Goal: Information Seeking & Learning: Check status

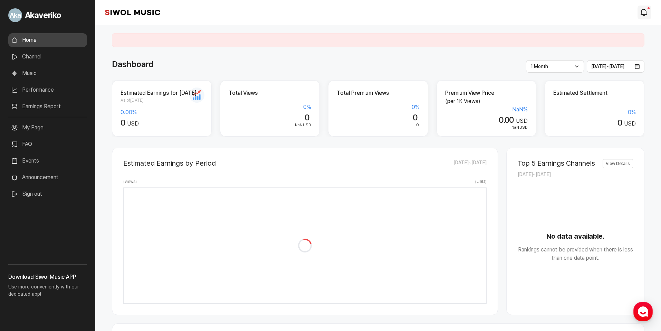
click at [650, 13] on link "modal.notifications" at bounding box center [645, 13] width 14 height 14
click at [646, 12] on icon "modal.notifications" at bounding box center [644, 12] width 8 height 8
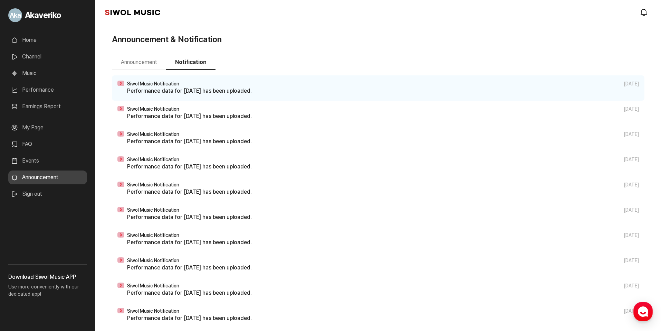
drag, startPoint x: 33, startPoint y: 63, endPoint x: 35, endPoint y: 39, distance: 23.6
click at [33, 62] on link "Channel" at bounding box center [47, 57] width 79 height 14
click at [35, 40] on link "Home" at bounding box center [47, 40] width 79 height 14
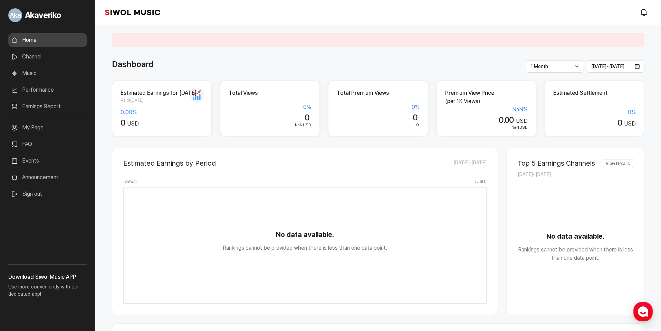
click at [40, 57] on link "Channel" at bounding box center [47, 57] width 79 height 14
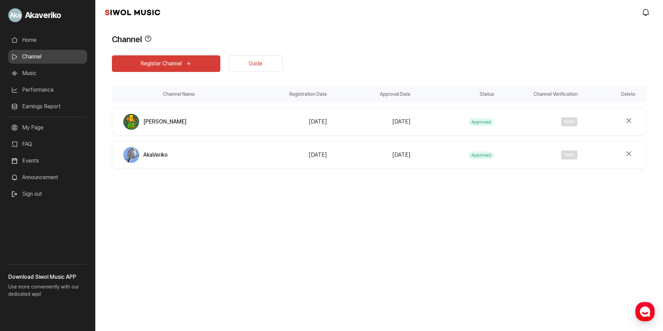
click at [38, 79] on link "Music" at bounding box center [47, 73] width 79 height 14
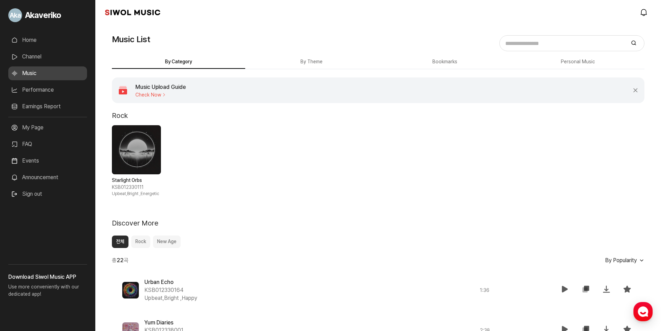
click at [45, 94] on link "Performance" at bounding box center [47, 90] width 79 height 14
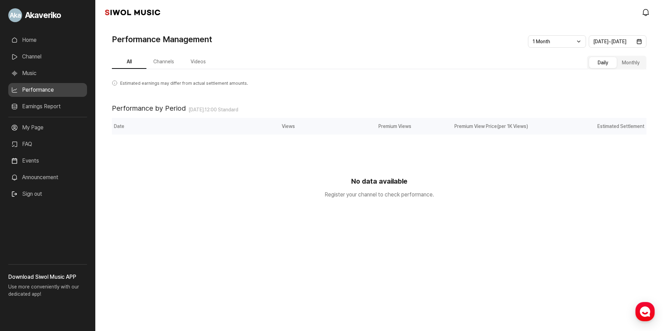
click at [55, 113] on link "Earnings Report" at bounding box center [47, 106] width 79 height 14
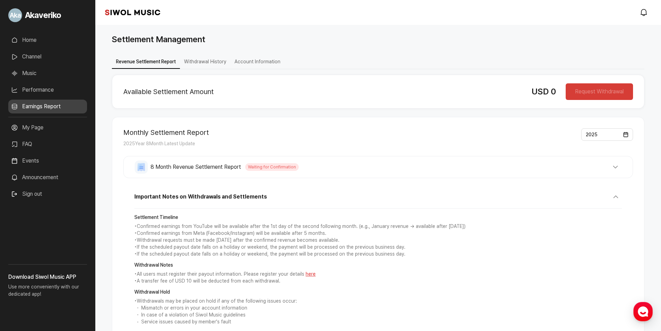
click at [58, 89] on link "Performance" at bounding box center [47, 90] width 79 height 14
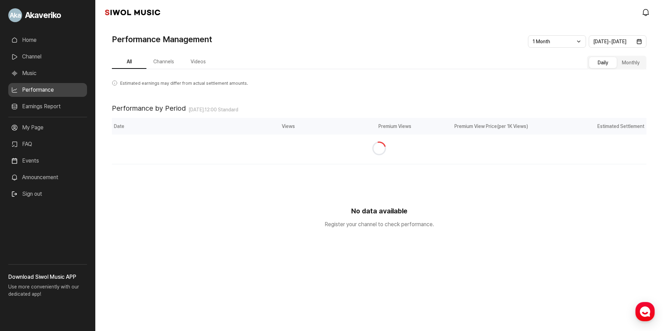
click at [168, 59] on button "Channels" at bounding box center [163, 61] width 35 height 13
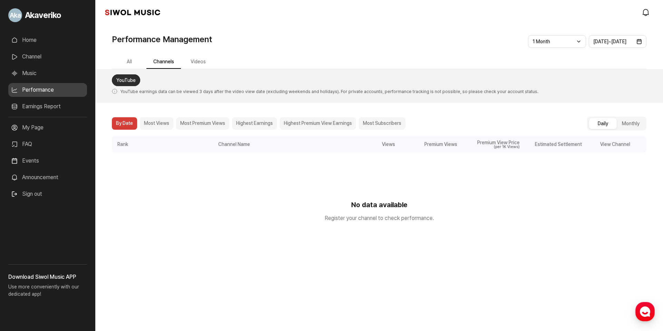
click at [37, 38] on link "Home" at bounding box center [47, 40] width 79 height 14
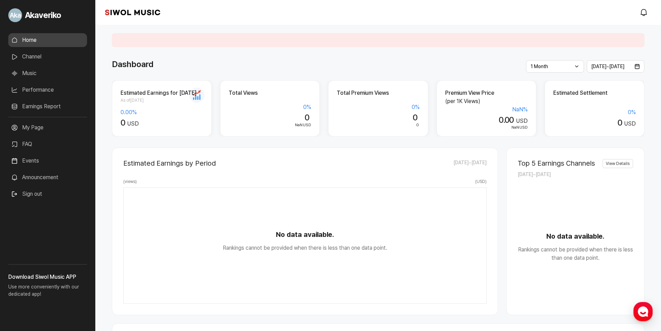
click at [610, 161] on link "View Details" at bounding box center [618, 163] width 30 height 9
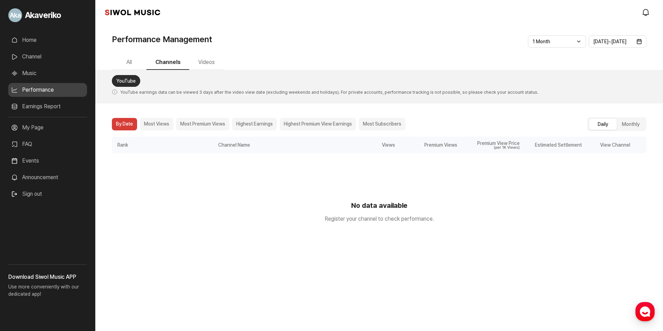
click at [134, 80] on link "YouTube" at bounding box center [126, 81] width 28 height 12
click at [28, 40] on link "Home" at bounding box center [47, 40] width 79 height 14
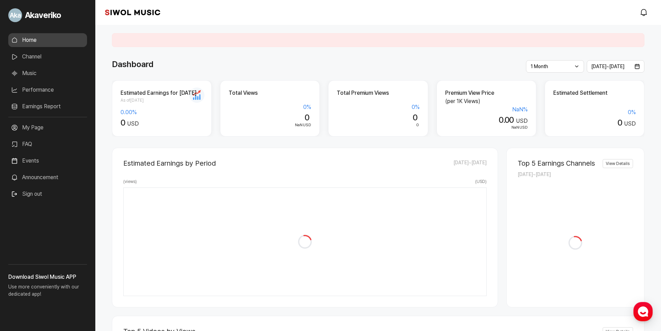
click at [25, 51] on link "Channel" at bounding box center [47, 57] width 79 height 14
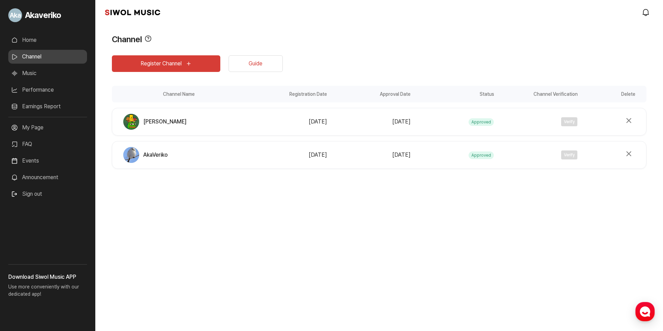
click at [37, 37] on link "Home" at bounding box center [47, 40] width 79 height 14
